Goal: Information Seeking & Learning: Learn about a topic

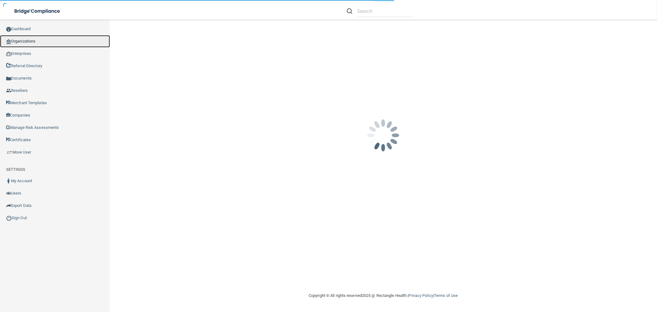
click at [75, 44] on link "Organizations" at bounding box center [55, 41] width 110 height 12
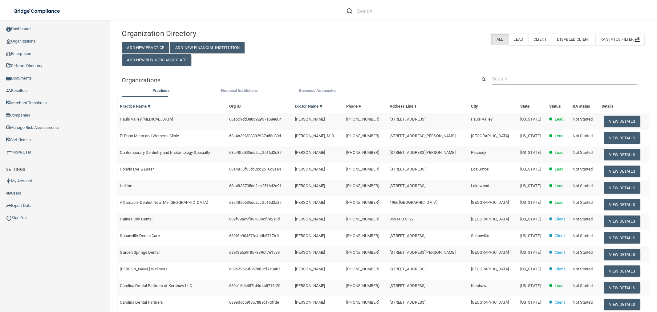
click at [562, 81] on input "text" at bounding box center [564, 78] width 145 height 11
paste input "North Olmsted Dental Arts LLC"
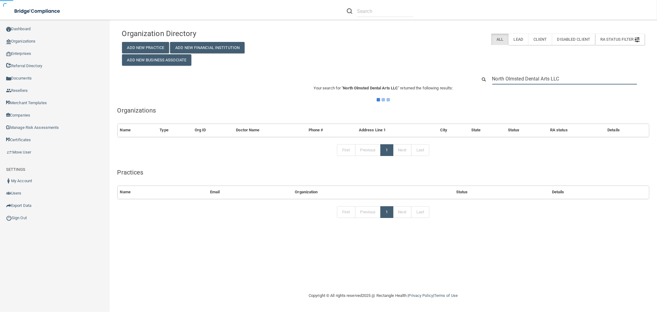
type input "North Olmsted Dental Arts LLC"
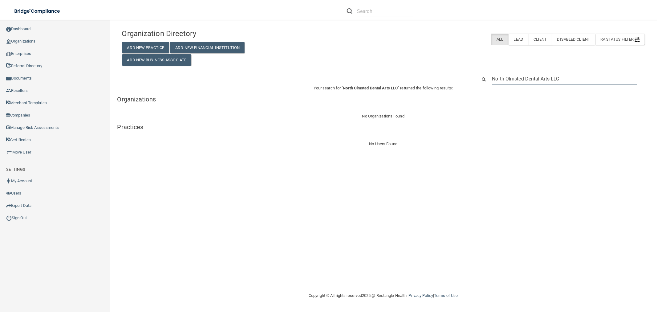
click at [551, 74] on input "North Olmsted Dental Arts LLC" at bounding box center [564, 78] width 145 height 11
paste input "440) 734-2171"
type input "440) 734-2171"
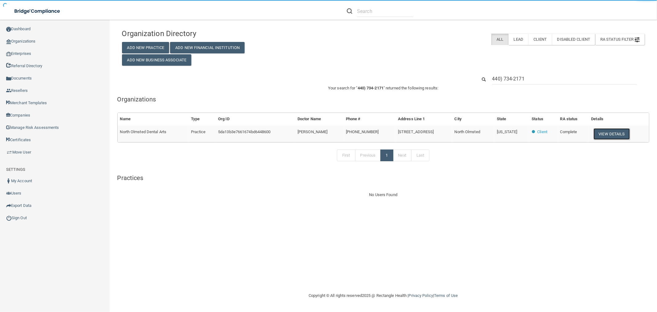
click at [610, 136] on button "View Details" at bounding box center [611, 133] width 36 height 11
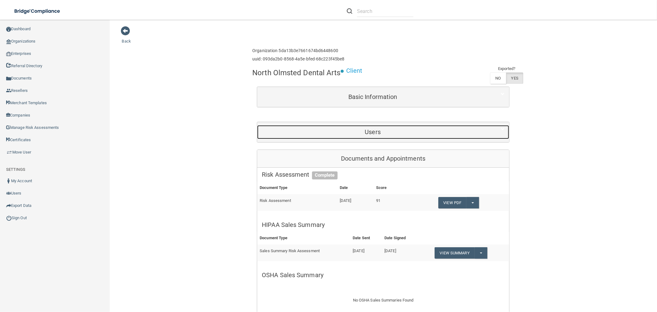
click at [398, 137] on div "Users" at bounding box center [372, 132] width 231 height 14
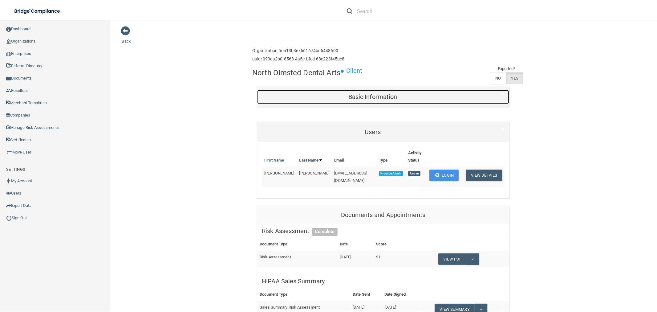
click at [380, 96] on h5 "Basic Information" at bounding box center [373, 96] width 222 height 7
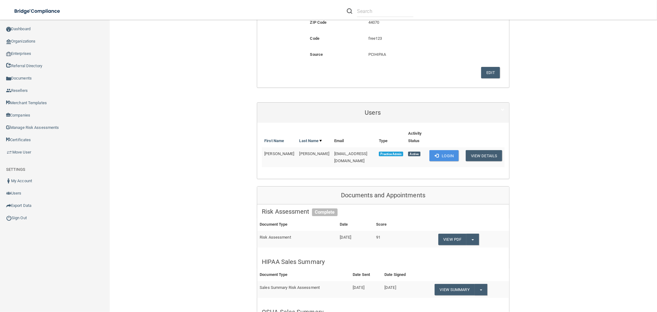
scroll to position [205, 0]
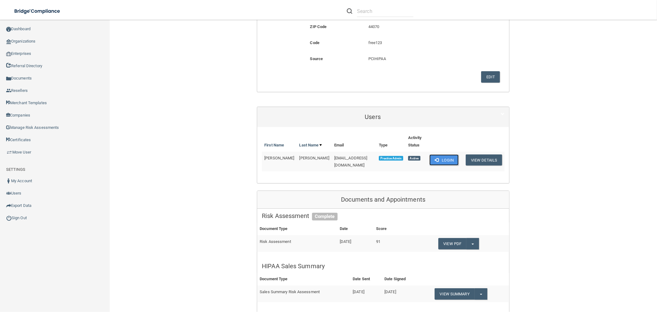
drag, startPoint x: 444, startPoint y: 152, endPoint x: 265, endPoint y: 148, distance: 178.3
click at [444, 154] on button "Login" at bounding box center [443, 159] width 29 height 11
click at [483, 288] on button "Split button!" at bounding box center [481, 293] width 13 height 11
click at [467, 301] on link "Download as PDF" at bounding box center [459, 305] width 51 height 9
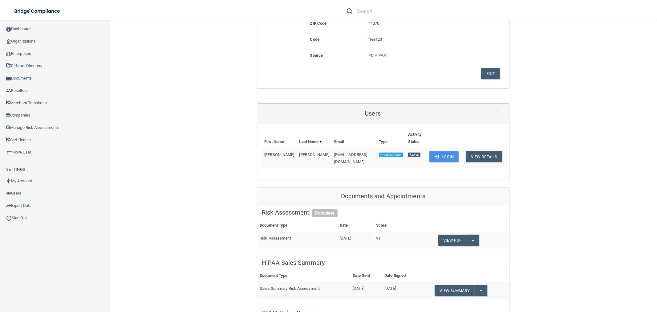
scroll to position [171, 0]
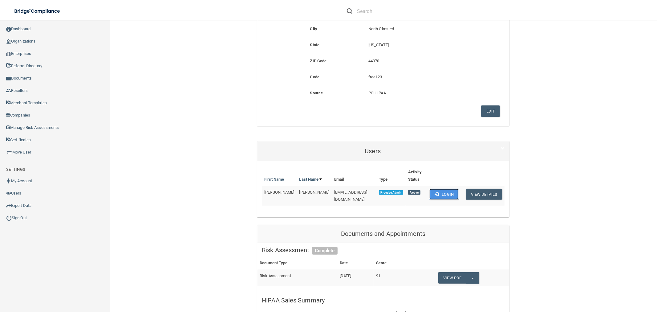
click at [434, 192] on span at bounding box center [436, 194] width 4 height 4
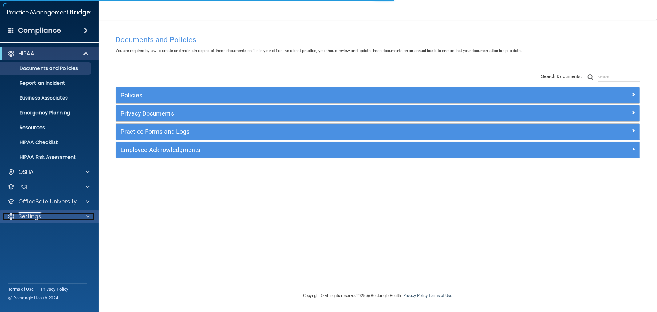
click at [26, 213] on p "Settings" at bounding box center [29, 215] width 23 height 7
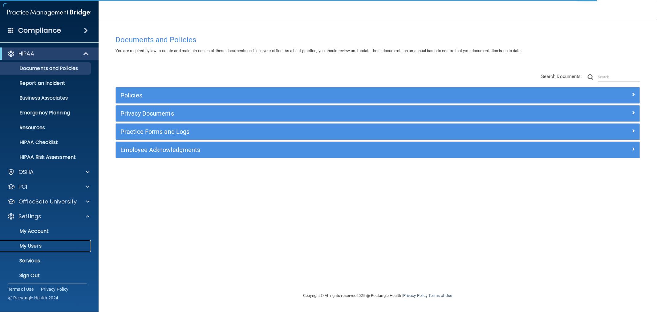
click at [33, 247] on p "My Users" at bounding box center [46, 246] width 84 height 6
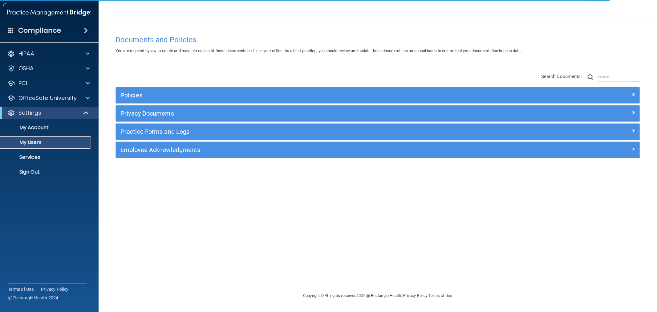
select select "20"
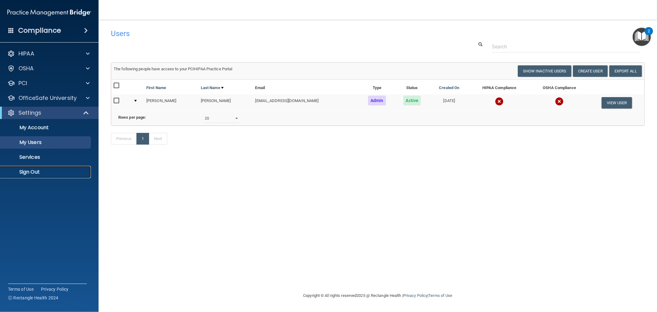
click at [29, 171] on p "Sign Out" at bounding box center [46, 172] width 84 height 6
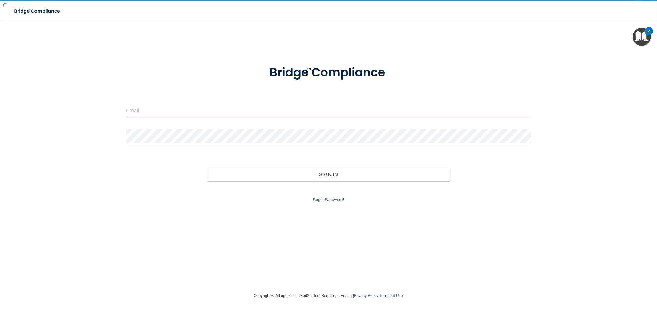
type input "[EMAIL_ADDRESS][DOMAIN_NAME]"
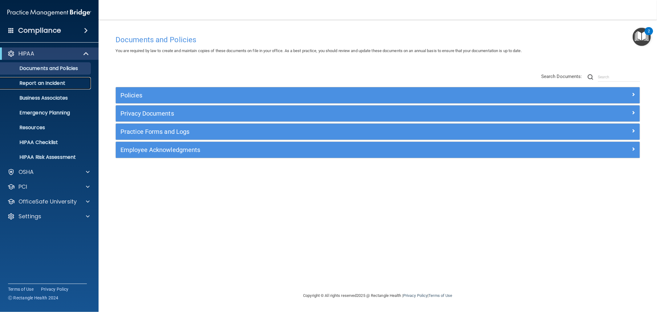
click at [56, 84] on p "Report an Incident" at bounding box center [46, 83] width 84 height 6
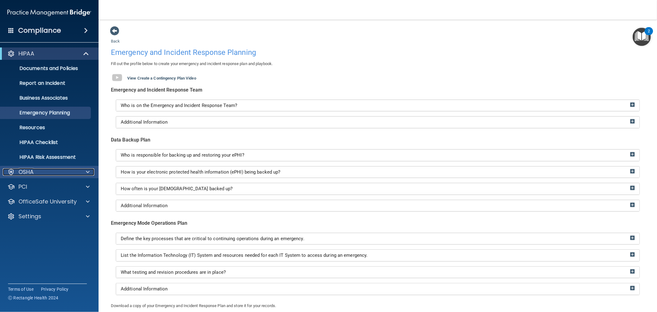
click at [35, 173] on div "OSHA" at bounding box center [41, 171] width 76 height 7
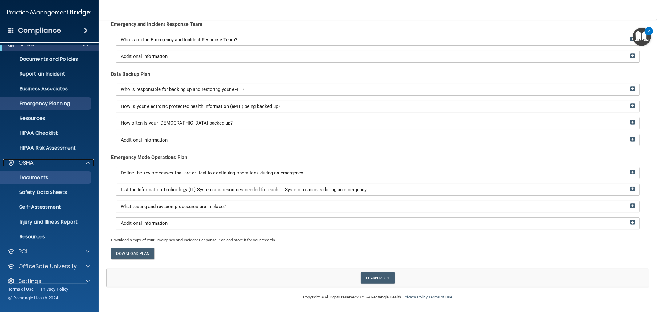
scroll to position [18, 0]
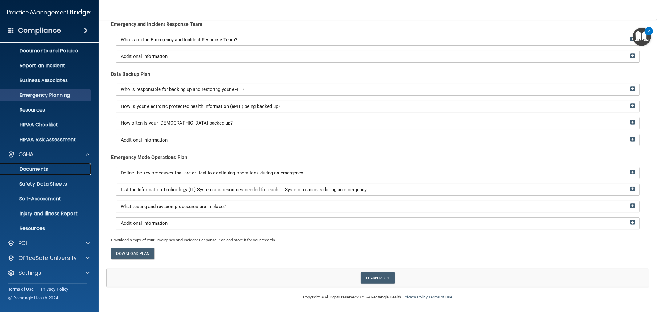
click at [46, 171] on p "Documents" at bounding box center [46, 169] width 84 height 6
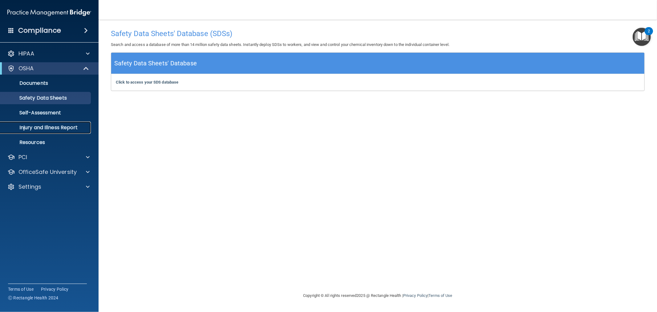
click at [38, 128] on p "Injury and Illness Report" at bounding box center [46, 127] width 84 height 6
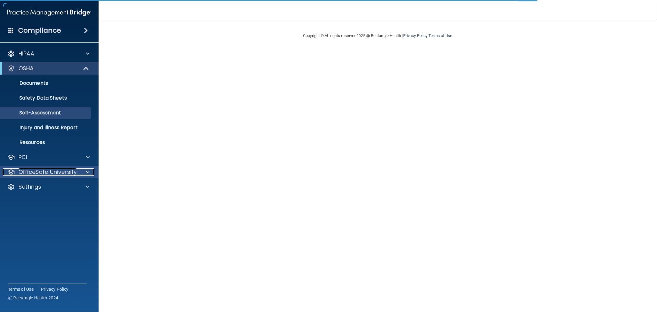
click at [50, 169] on p "OfficeSafe University" at bounding box center [47, 171] width 58 height 7
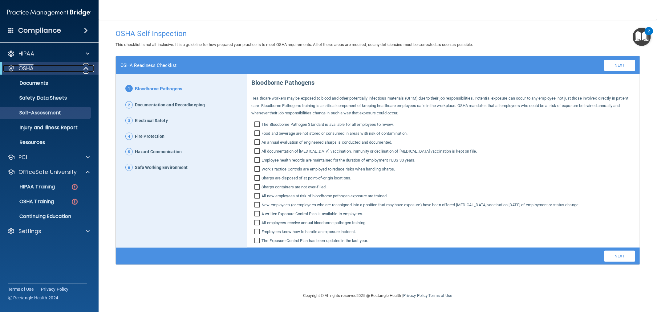
click at [88, 67] on span at bounding box center [86, 68] width 5 height 7
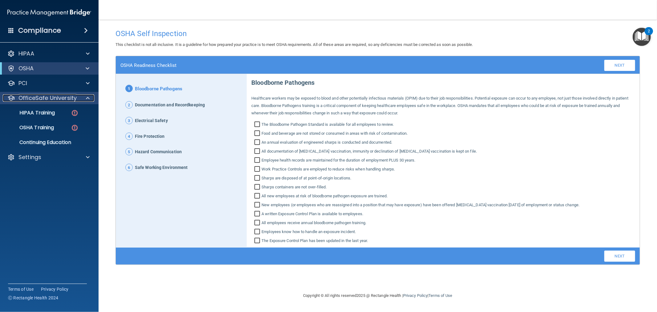
click at [87, 95] on span at bounding box center [88, 97] width 4 height 7
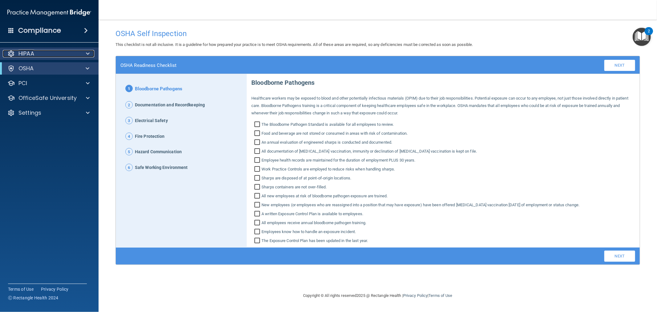
click at [54, 55] on div "HIPAA" at bounding box center [41, 53] width 76 height 7
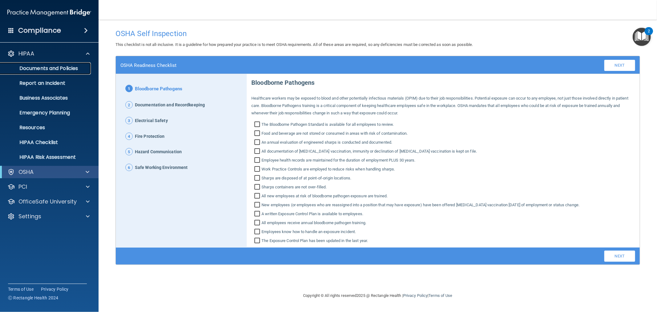
click at [66, 66] on p "Documents and Policies" at bounding box center [46, 68] width 84 height 6
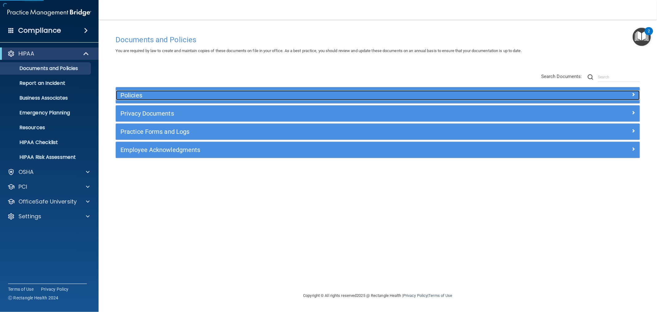
click at [139, 95] on h5 "Policies" at bounding box center [312, 95] width 384 height 7
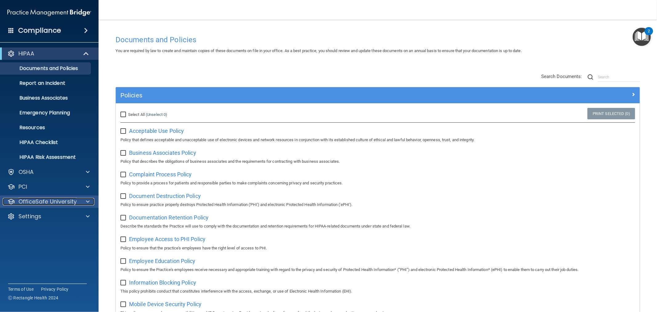
click at [54, 202] on p "OfficeSafe University" at bounding box center [47, 201] width 58 height 7
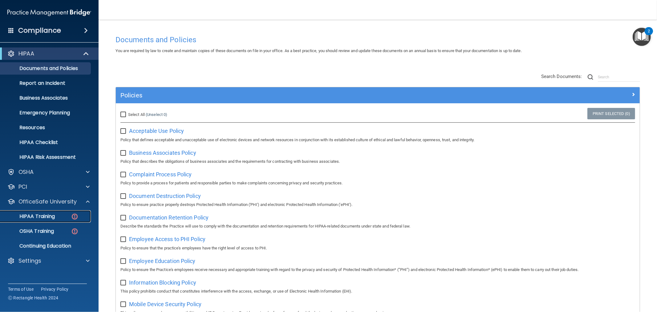
click at [65, 215] on div "HIPAA Training" at bounding box center [46, 216] width 84 height 6
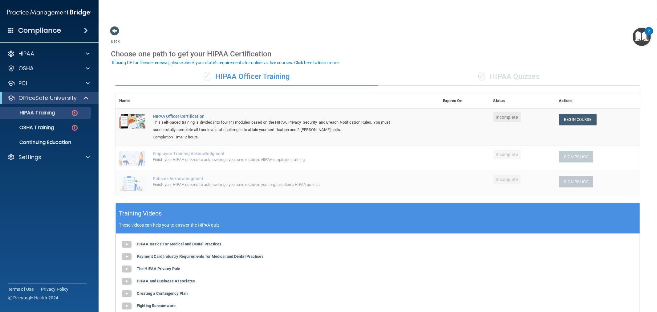
click at [507, 76] on div "✓ HIPAA Quizzes" at bounding box center [509, 76] width 262 height 18
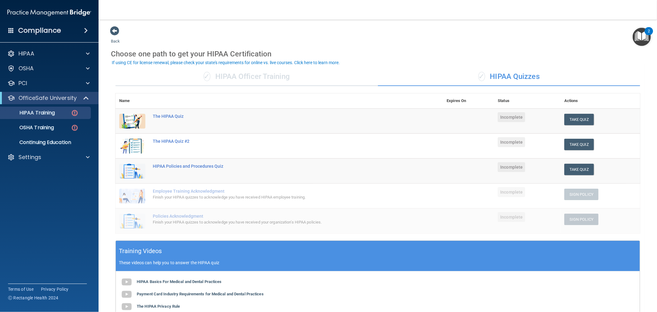
click at [267, 84] on div "✓ HIPAA Officer Training" at bounding box center [246, 76] width 262 height 18
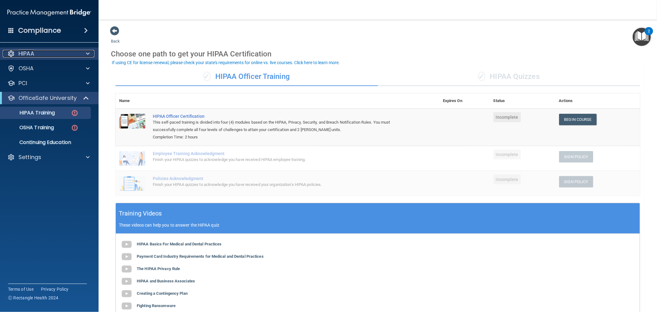
click at [33, 55] on p "HIPAA" at bounding box center [26, 53] width 16 height 7
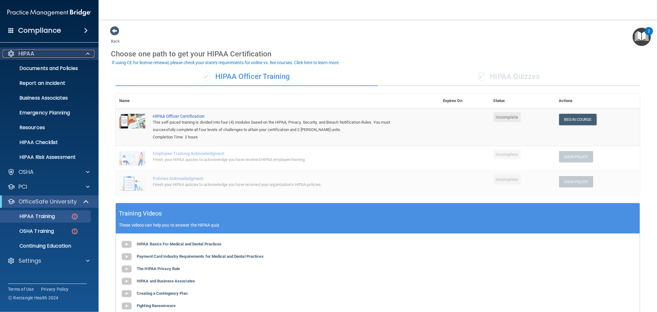
click at [86, 51] on span at bounding box center [88, 53] width 4 height 7
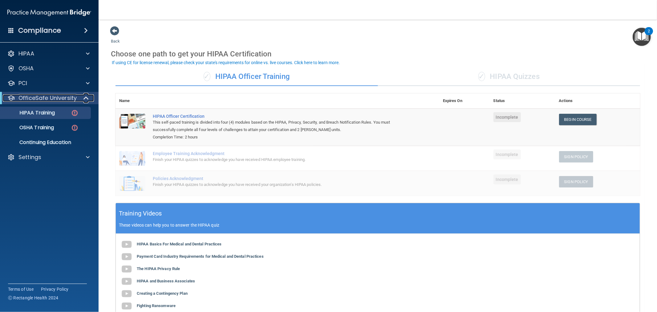
click at [89, 98] on div at bounding box center [86, 97] width 15 height 7
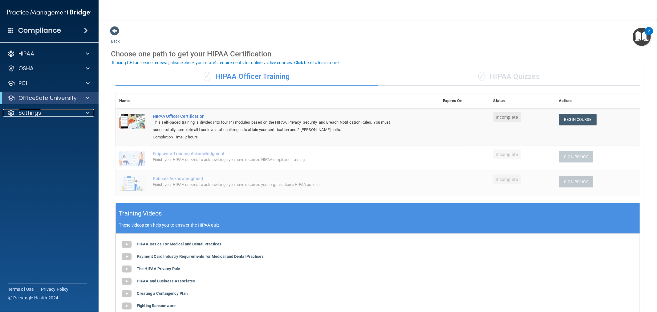
drag, startPoint x: 40, startPoint y: 113, endPoint x: 38, endPoint y: 126, distance: 13.7
click at [40, 113] on p "Settings" at bounding box center [29, 112] width 23 height 7
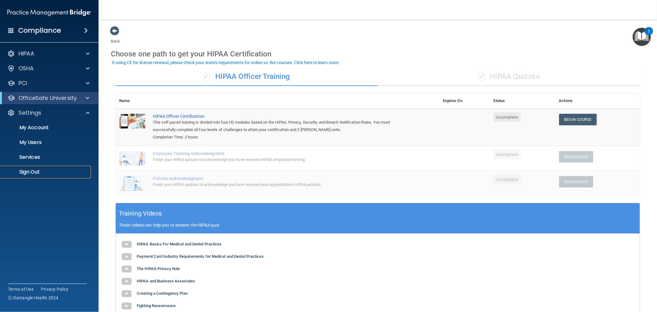
click at [29, 171] on p "Sign Out" at bounding box center [46, 172] width 84 height 6
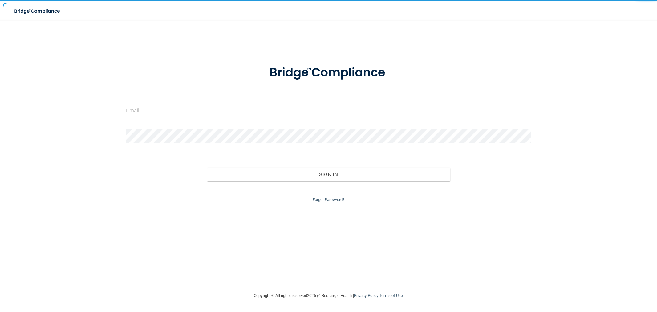
type input "clacys@pcihipaa.com"
